Goal: Use online tool/utility: Utilize a website feature to perform a specific function

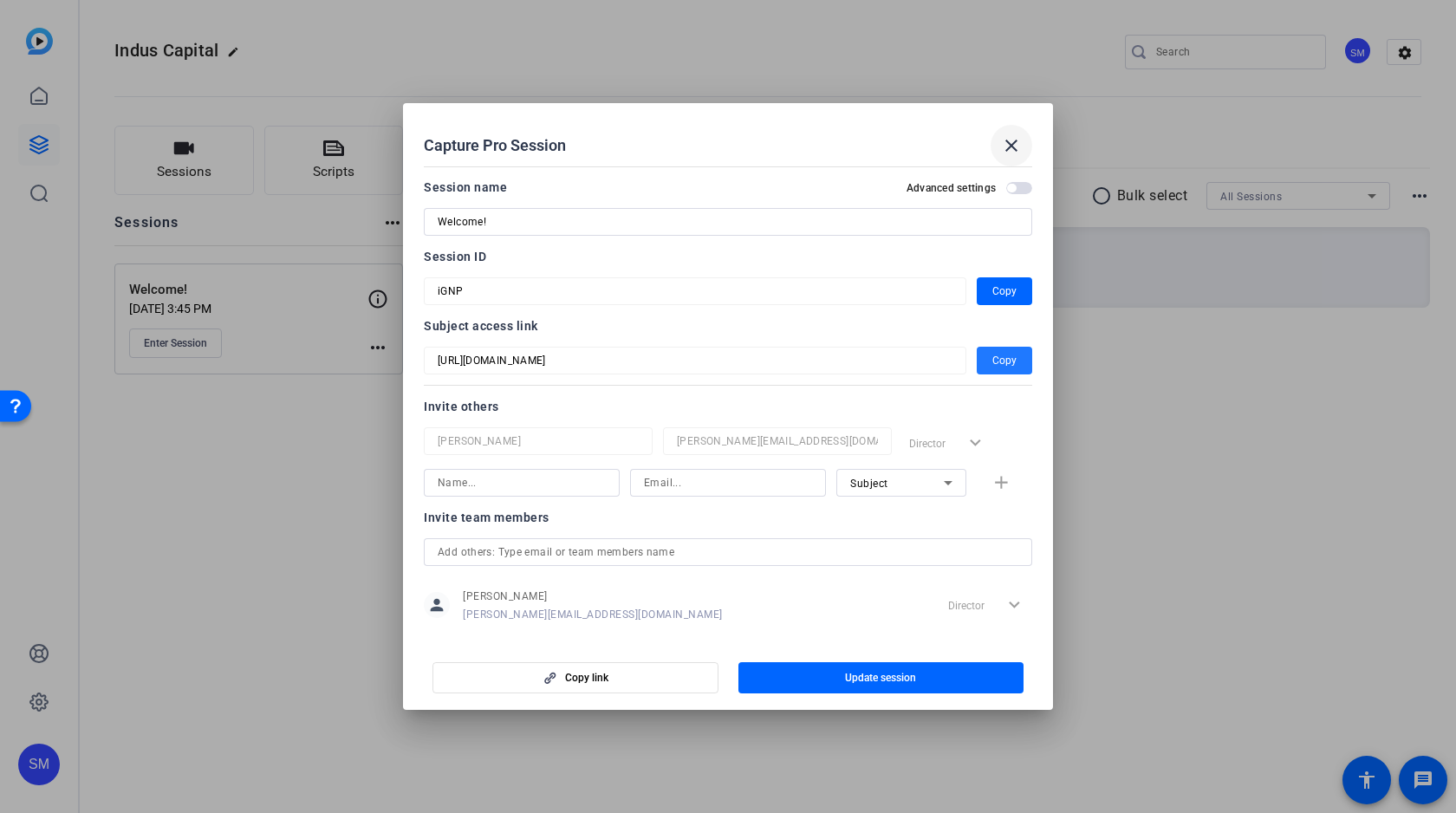
click at [1012, 143] on mat-icon "close" at bounding box center [1012, 145] width 21 height 21
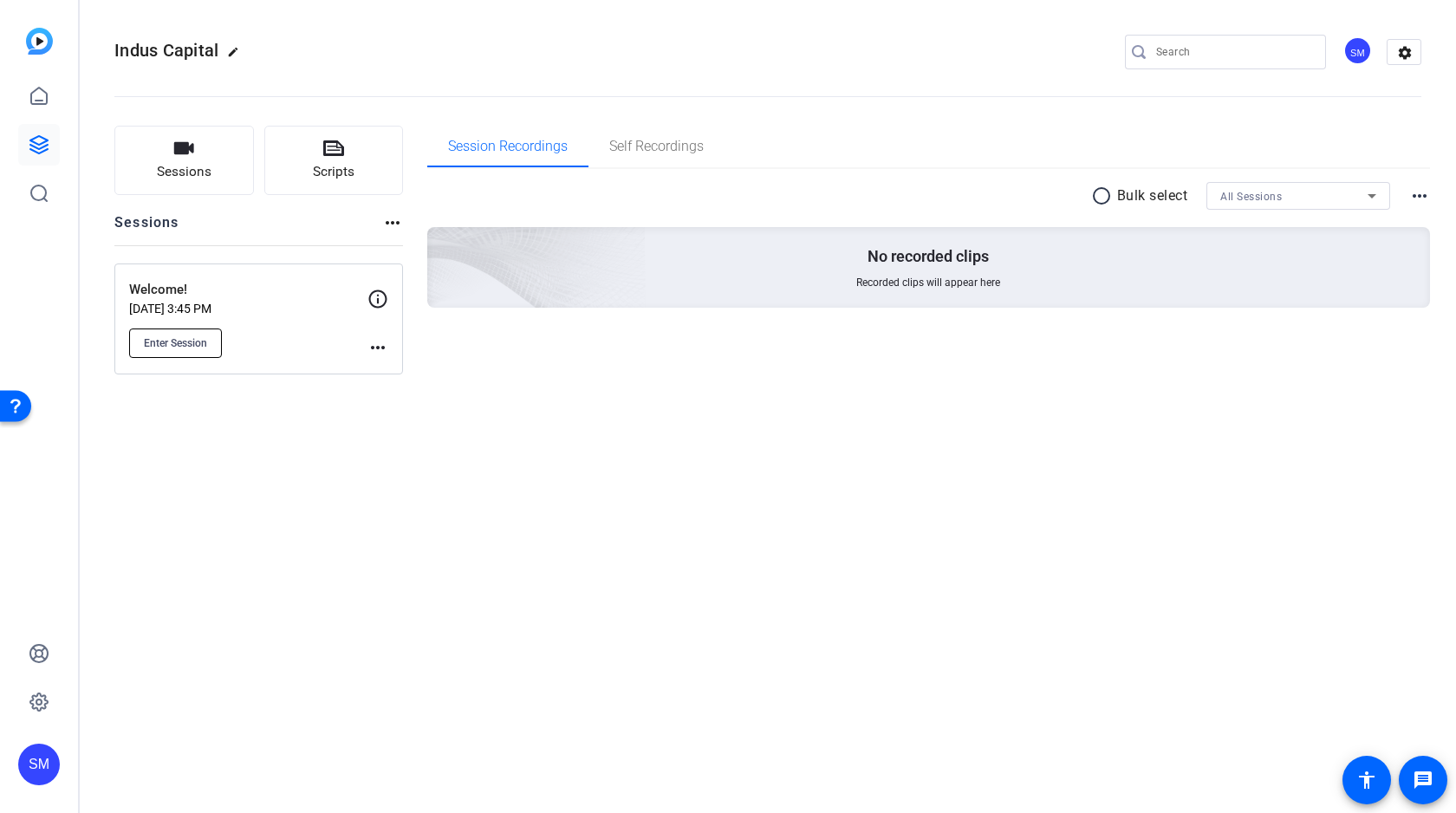
click at [192, 351] on button "Enter Session" at bounding box center [175, 342] width 93 height 29
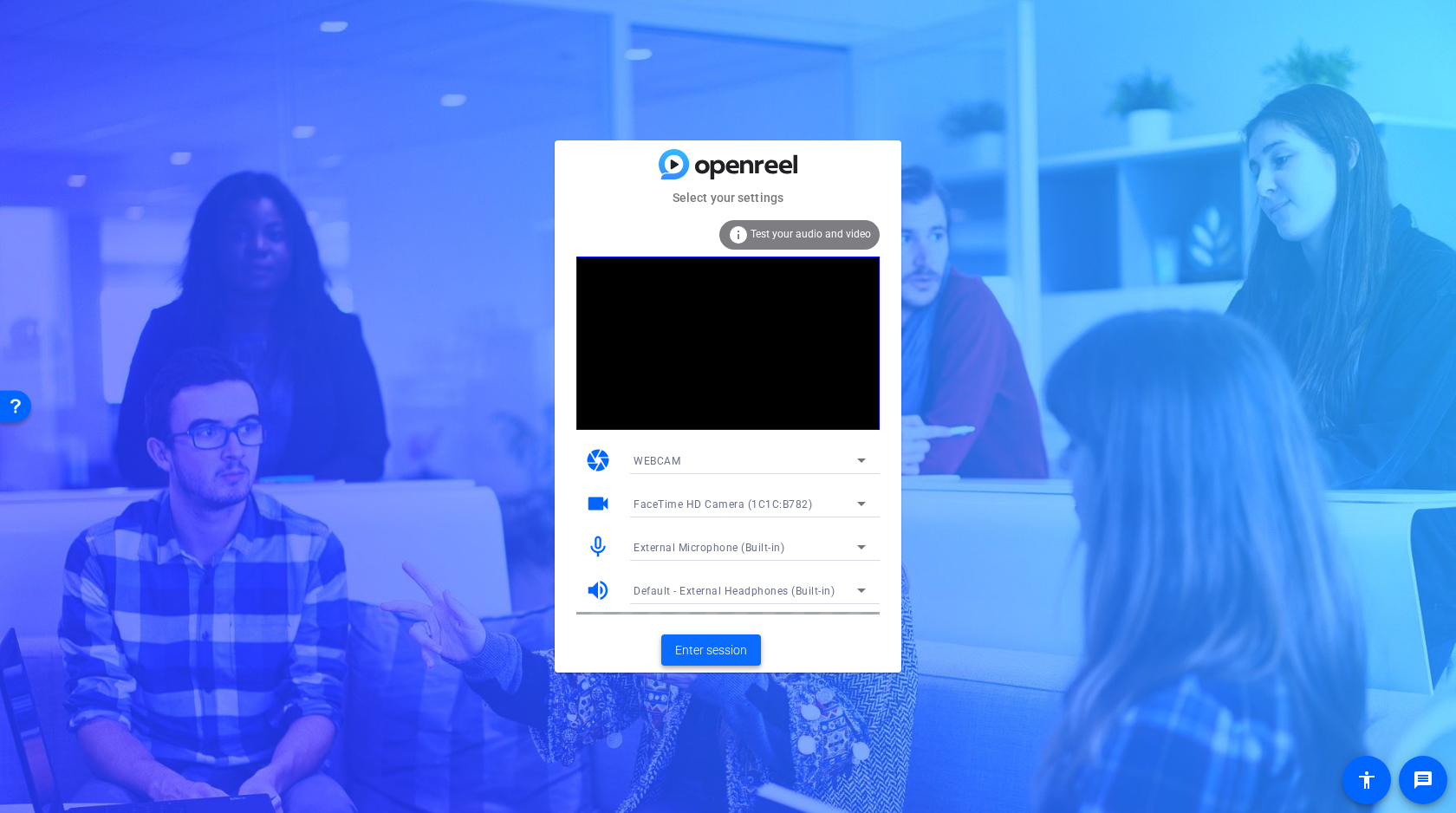
click at [723, 660] on span at bounding box center [712, 649] width 100 height 42
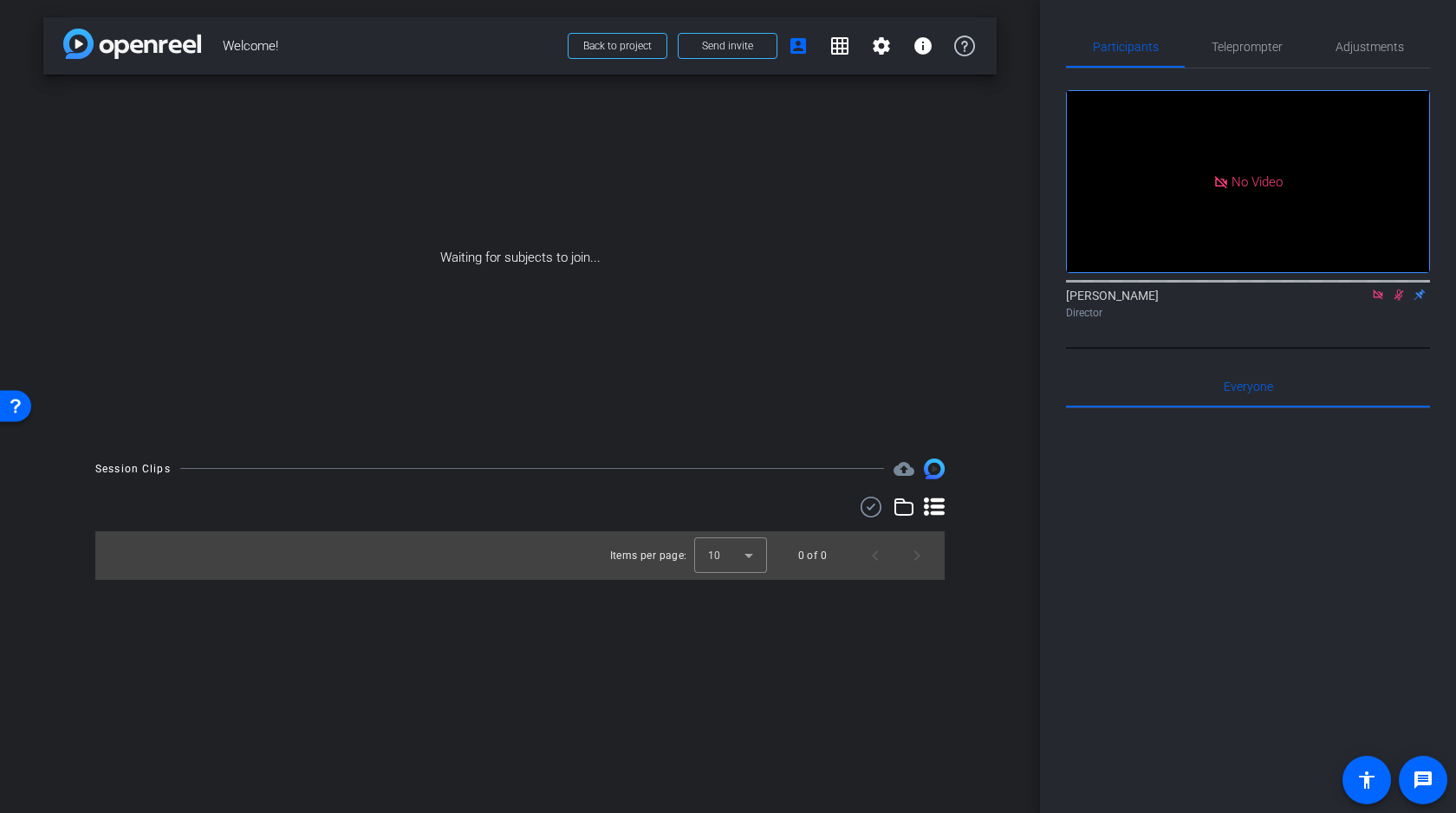
click at [1379, 299] on icon at bounding box center [1378, 294] width 9 height 9
click at [1378, 301] on icon at bounding box center [1378, 294] width 14 height 12
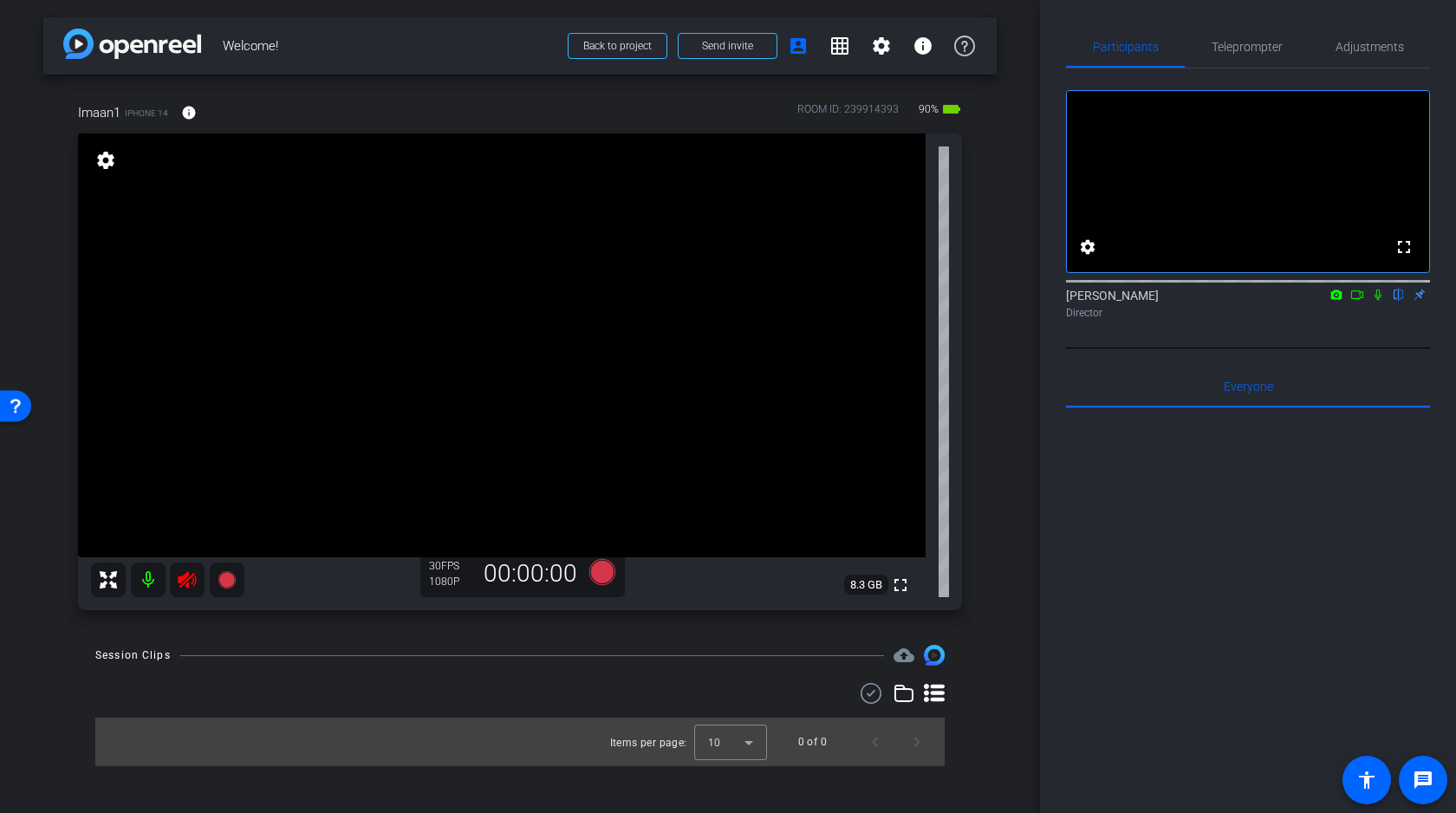
click at [146, 578] on mat-icon at bounding box center [148, 580] width 35 height 35
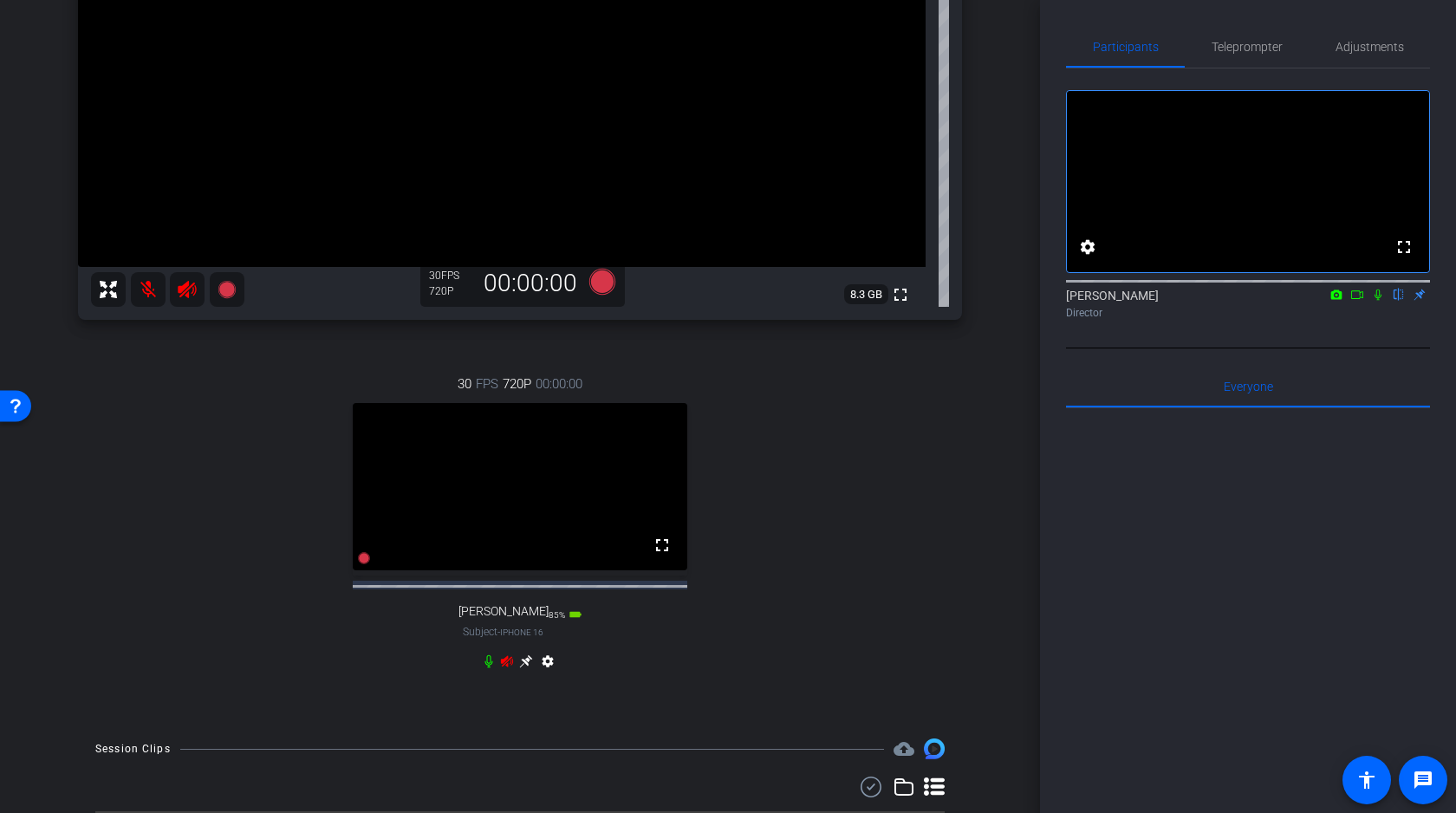
scroll to position [352, 0]
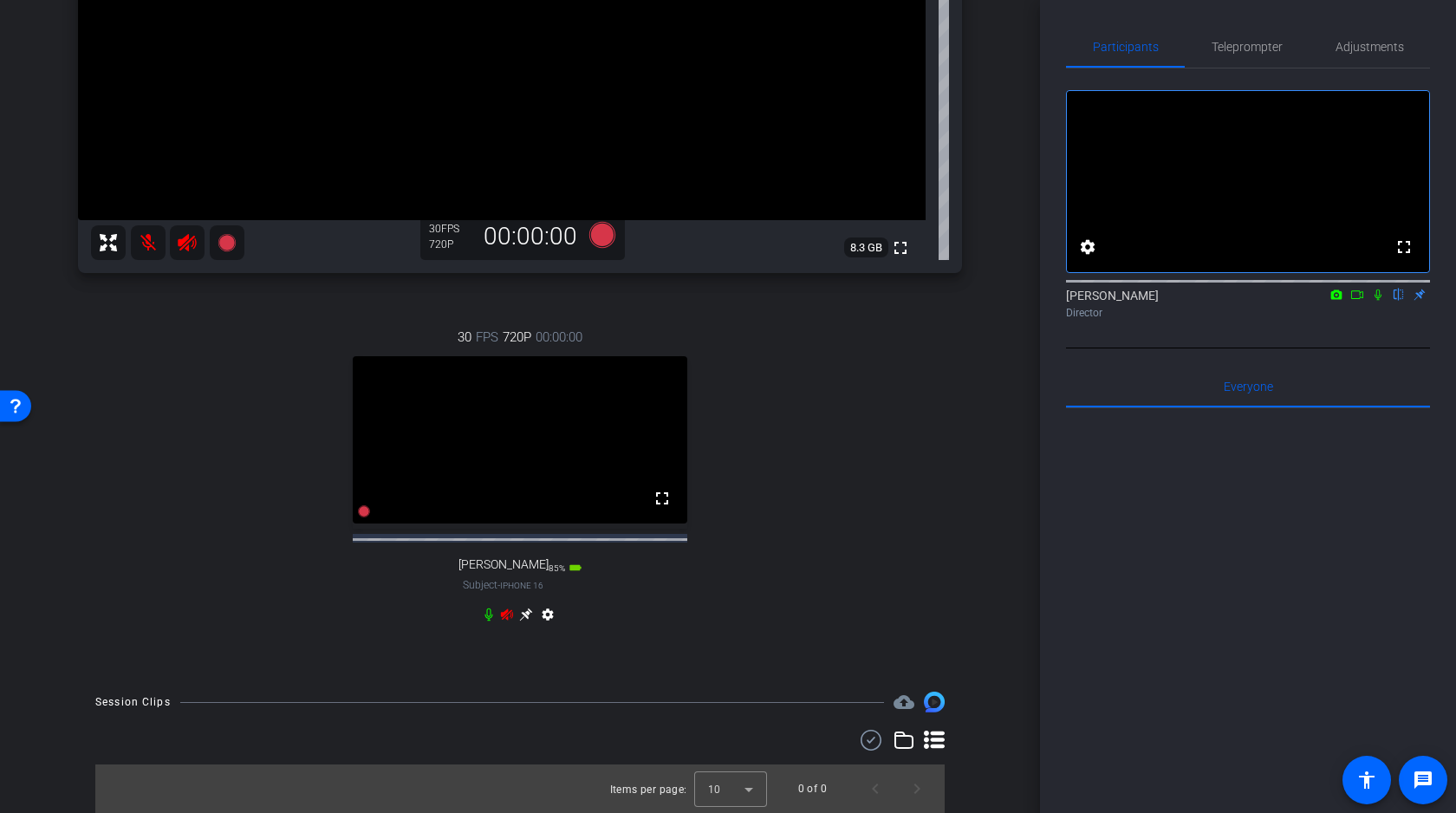
click at [487, 609] on icon at bounding box center [488, 614] width 8 height 13
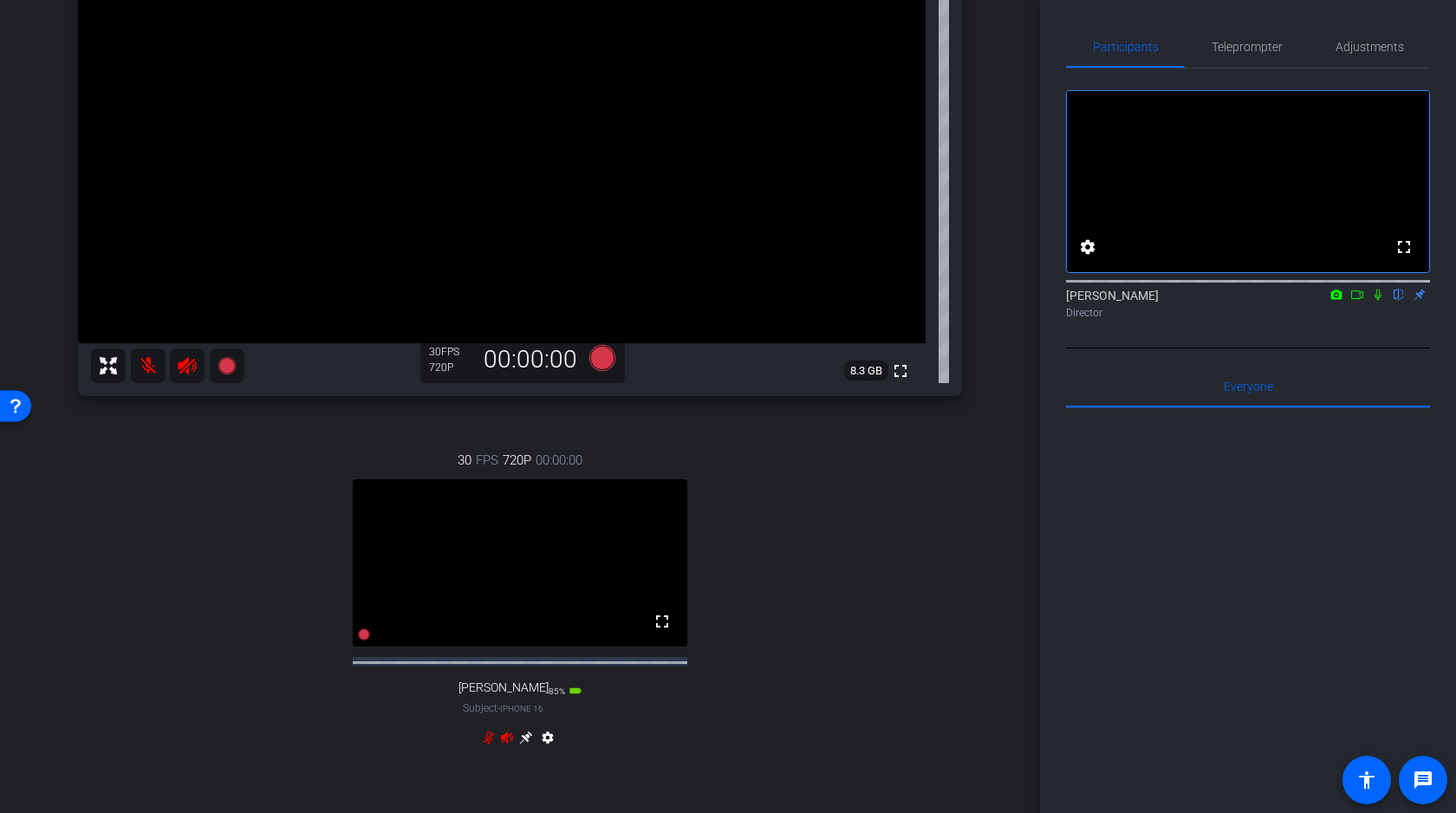
scroll to position [233, 0]
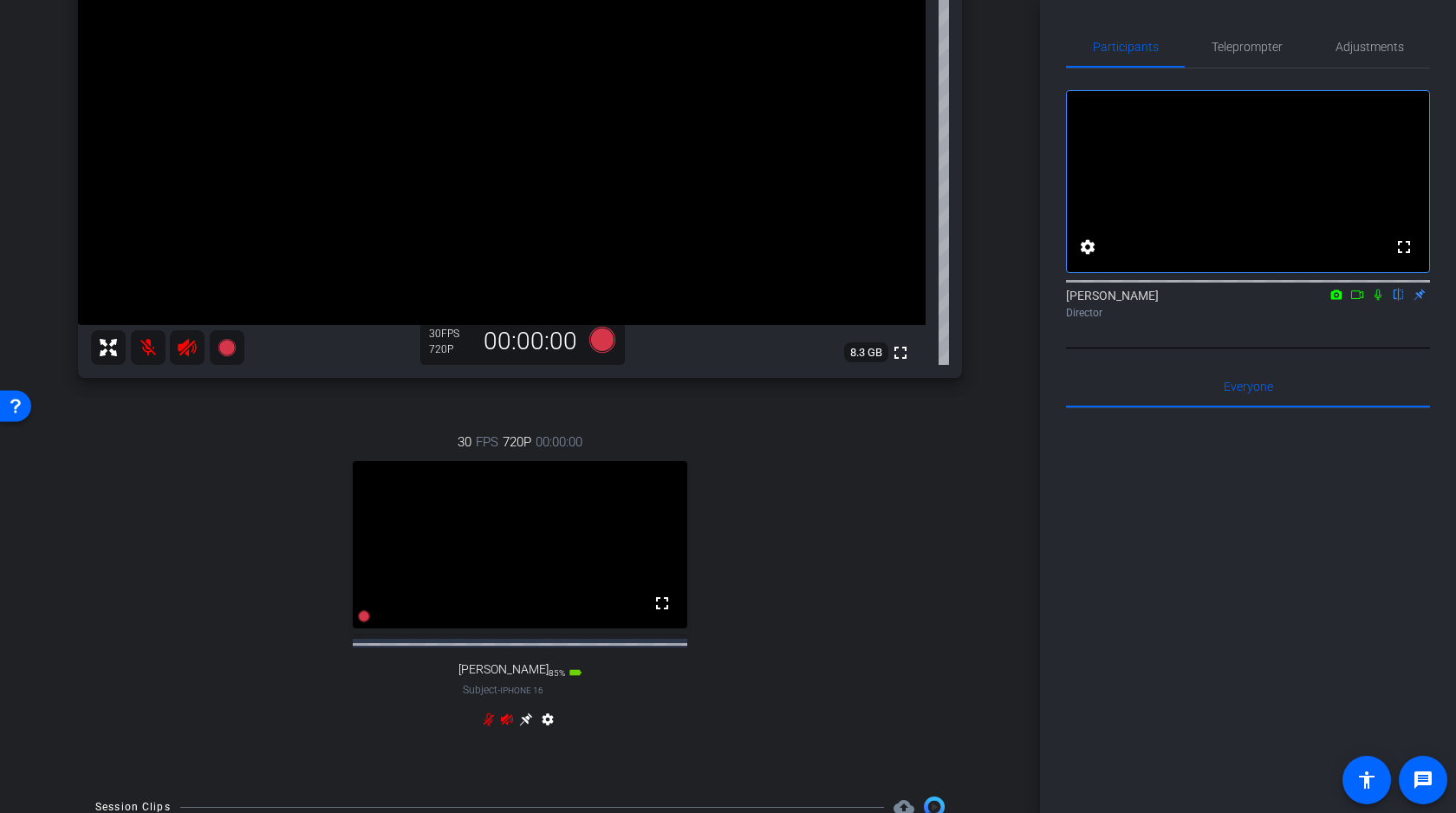
click at [526, 726] on icon at bounding box center [525, 719] width 14 height 14
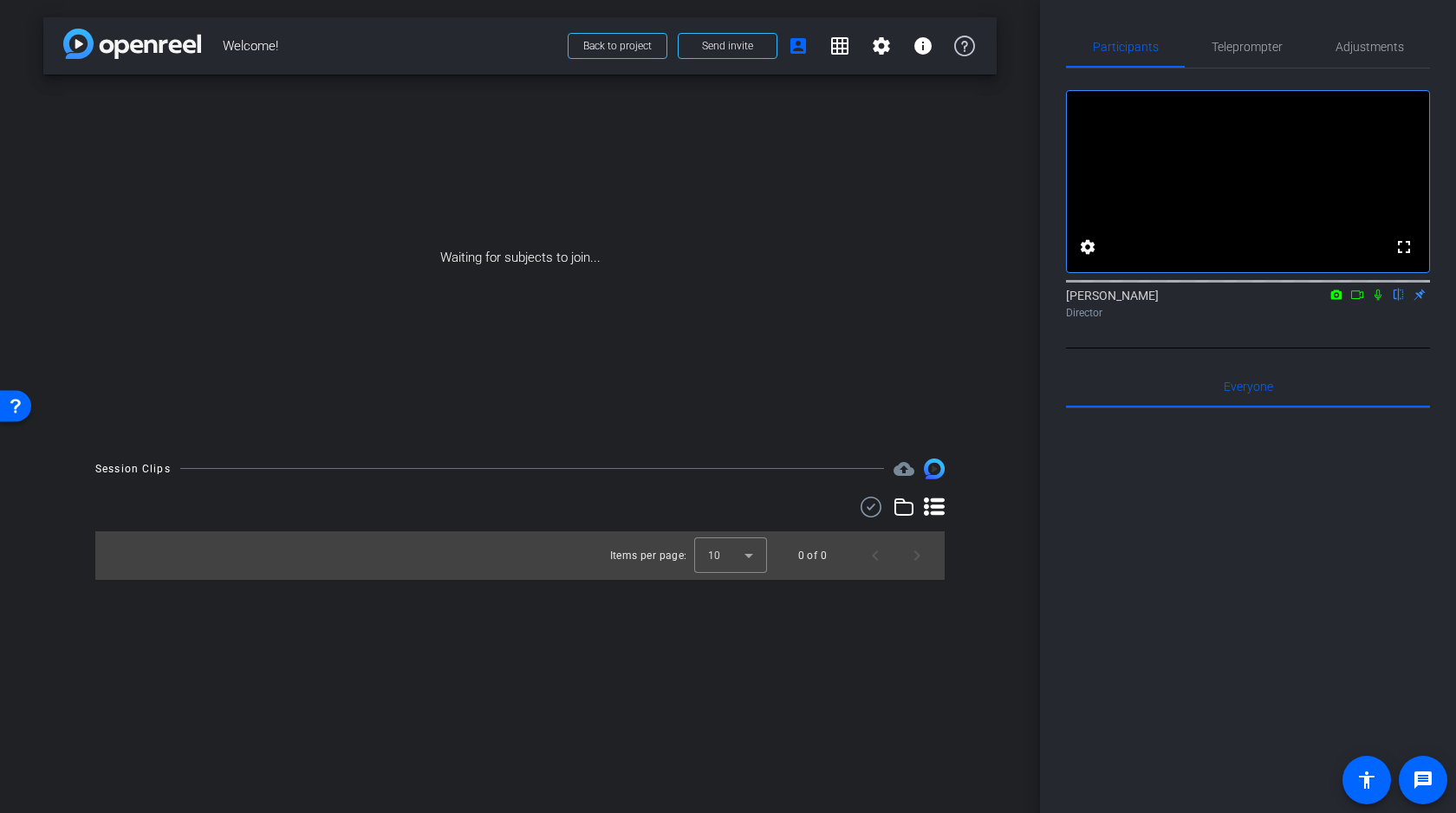
scroll to position [0, 0]
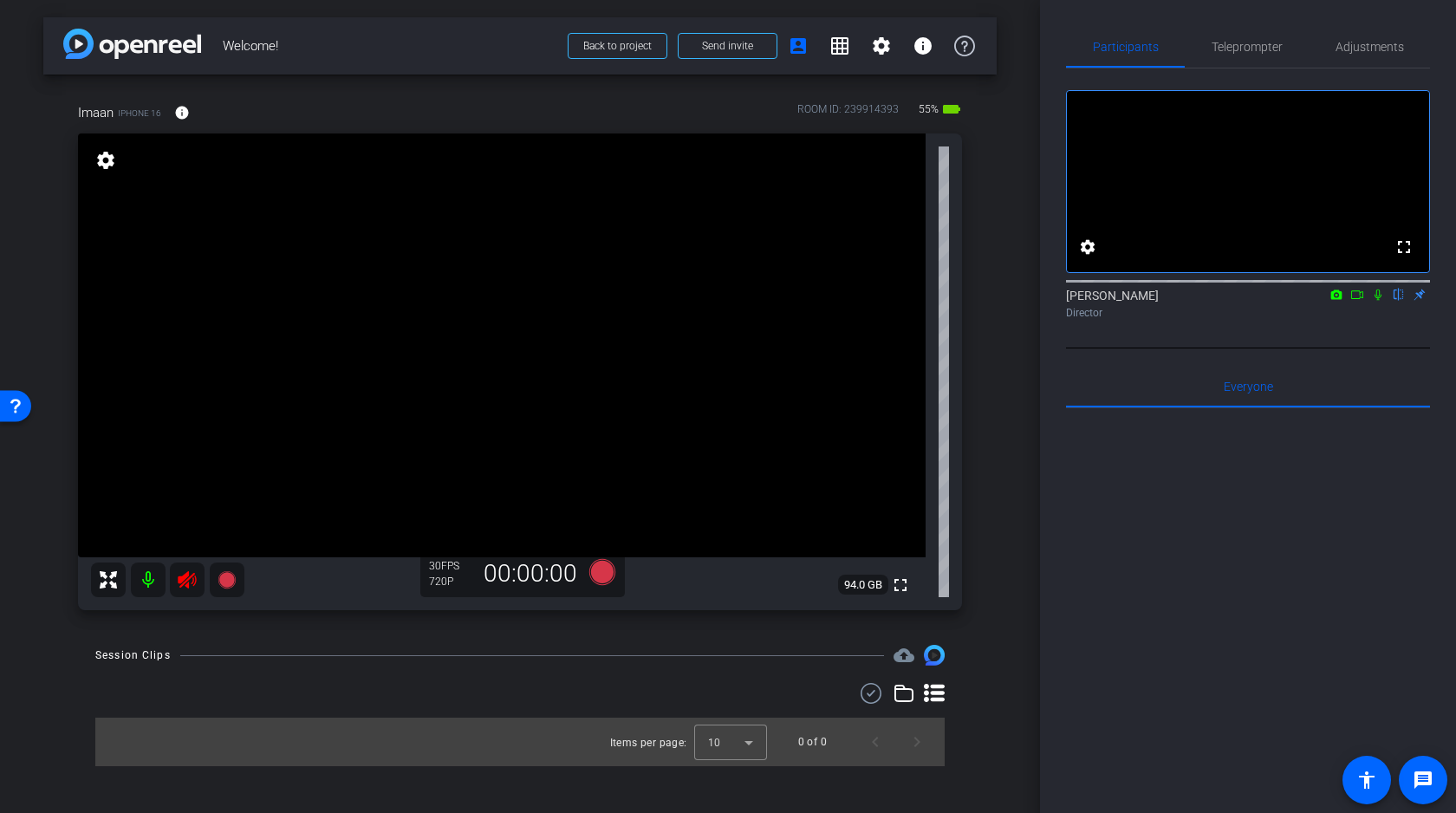
click at [146, 576] on mat-icon at bounding box center [148, 580] width 35 height 35
click at [145, 577] on mat-icon at bounding box center [148, 580] width 35 height 35
